Goal: Task Accomplishment & Management: Complete application form

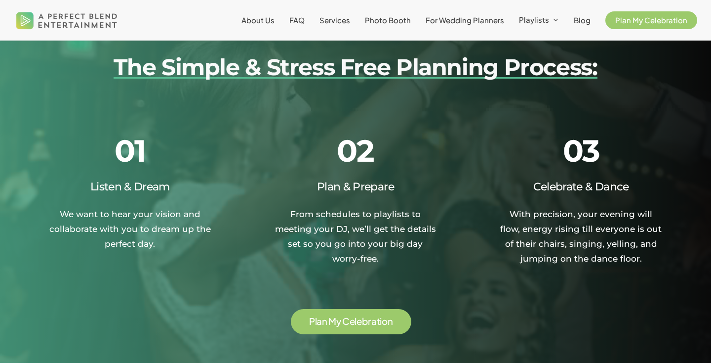
scroll to position [1363, 0]
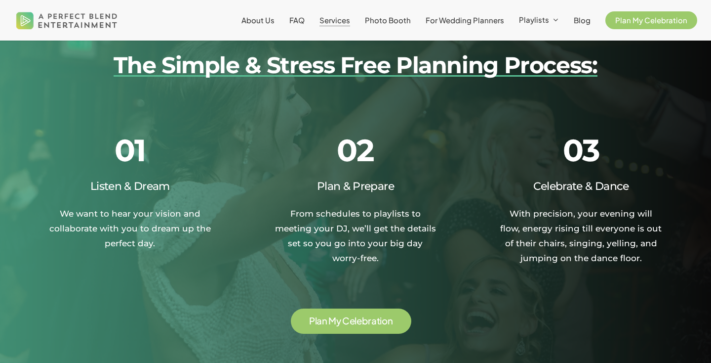
click at [343, 24] on span "Services" at bounding box center [335, 19] width 31 height 9
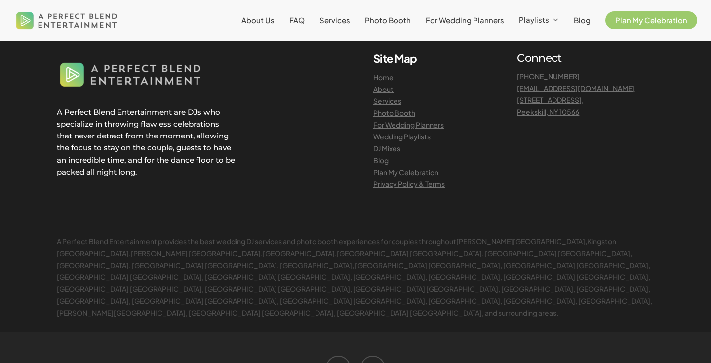
scroll to position [2269, 0]
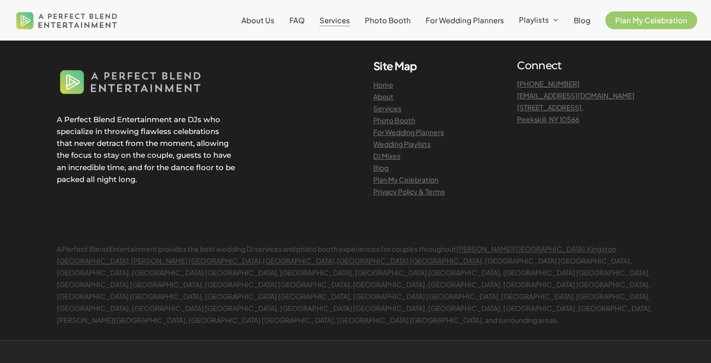
click at [426, 133] on link "For Wedding Planners" at bounding box center [408, 131] width 71 height 9
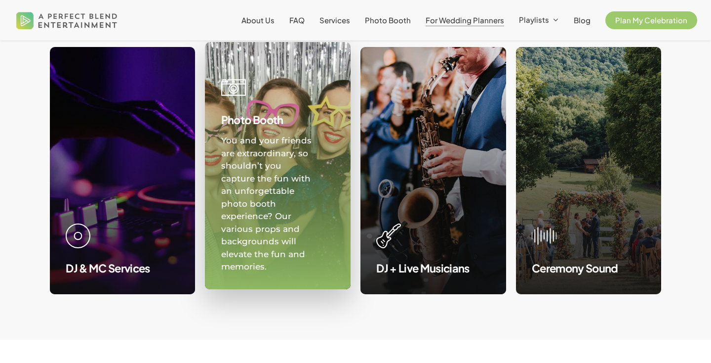
scroll to position [970, 0]
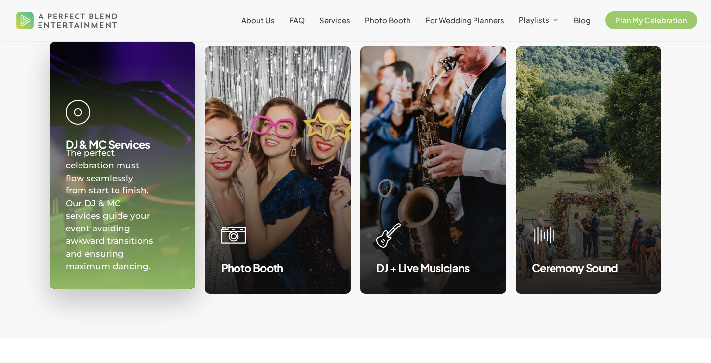
click at [83, 119] on icon at bounding box center [78, 112] width 25 height 25
click at [134, 168] on div "The perfect celebration must flow seamlessly from start to finish. Our DJ & MC …" at bounding box center [111, 210] width 91 height 126
click at [105, 171] on div "The perfect celebration must flow seamlessly from start to finish. Our DJ & MC …" at bounding box center [111, 210] width 91 height 126
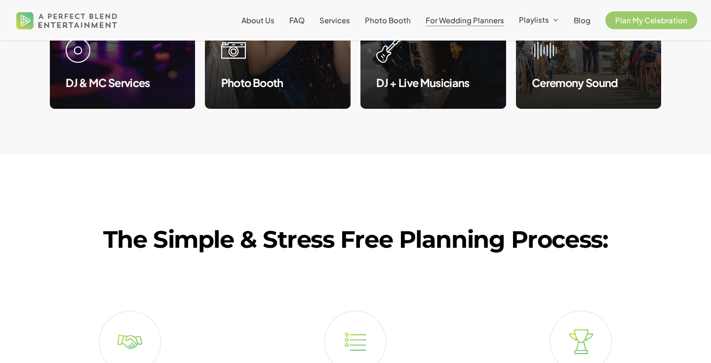
scroll to position [1039, 0]
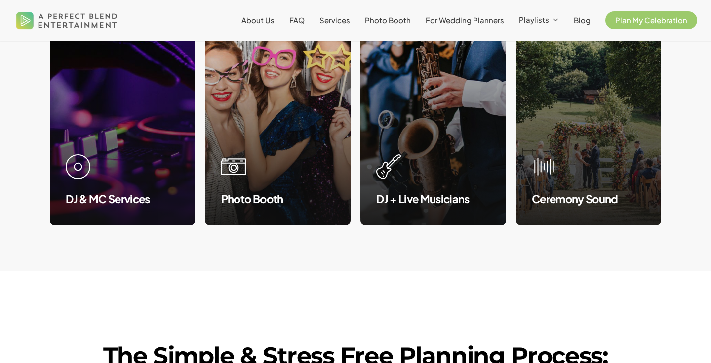
click at [345, 19] on span "Services" at bounding box center [335, 19] width 31 height 9
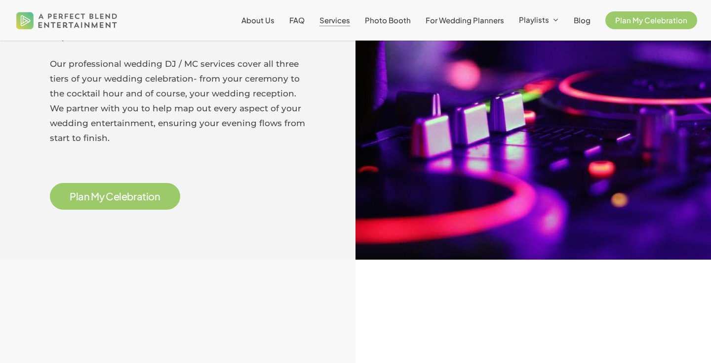
scroll to position [510, 0]
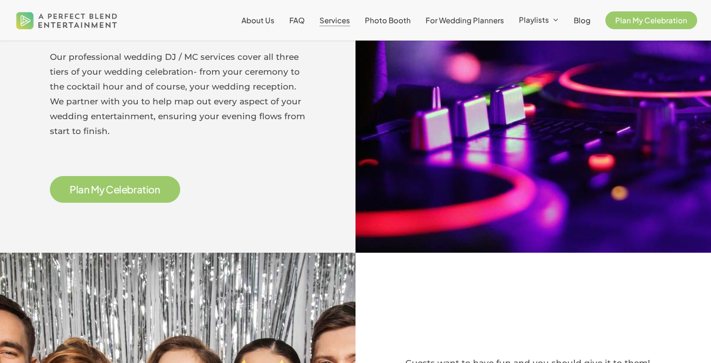
click at [142, 185] on span "a" at bounding box center [140, 189] width 6 height 10
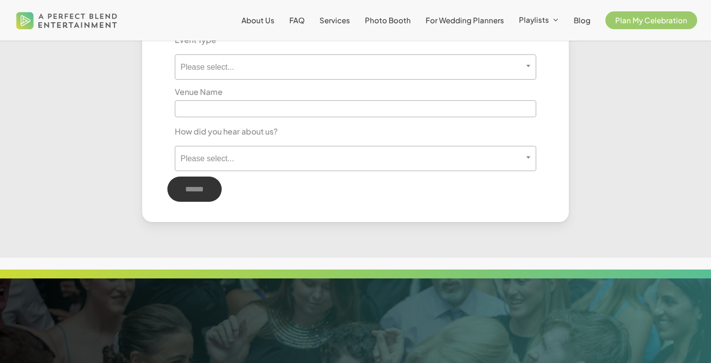
scroll to position [642, 0]
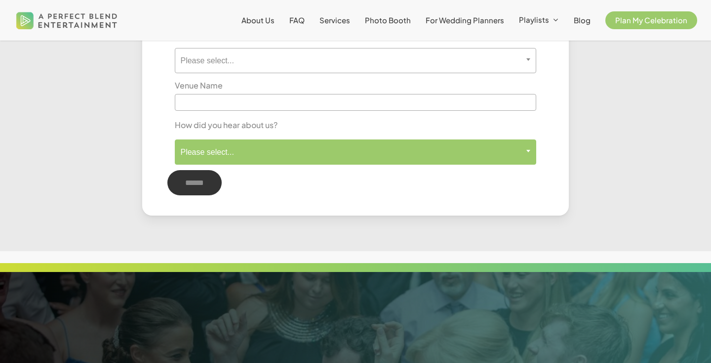
click at [531, 154] on span at bounding box center [528, 150] width 15 height 23
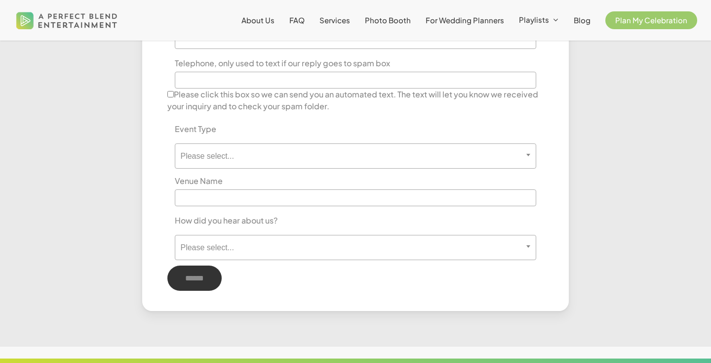
scroll to position [545, 0]
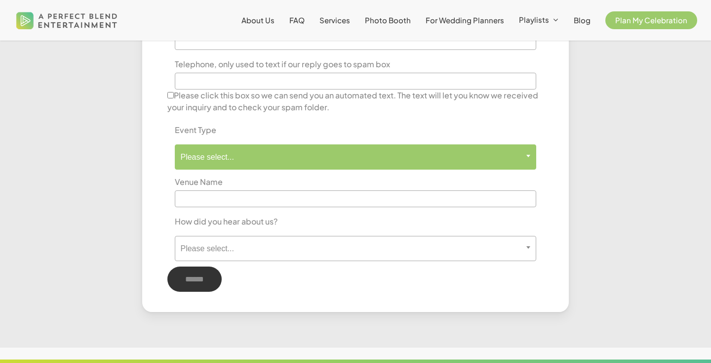
click at [528, 155] on b at bounding box center [529, 156] width 4 height 2
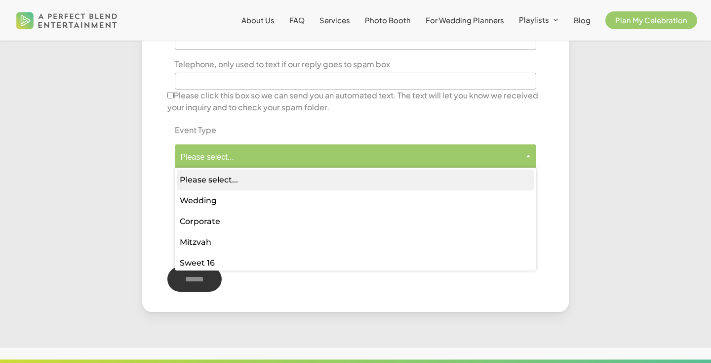
click at [556, 143] on div "**********" at bounding box center [355, 60] width 426 height 504
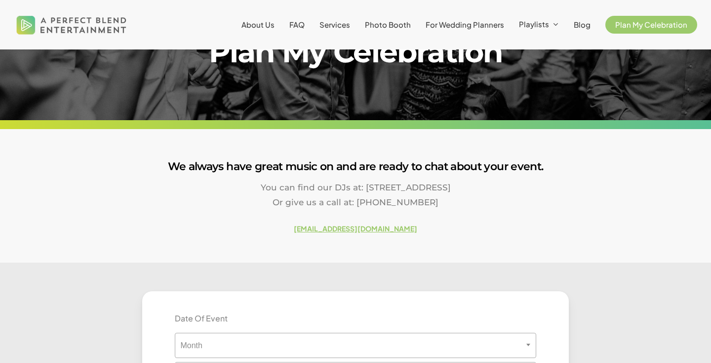
scroll to position [0, 0]
